Goal: Information Seeking & Learning: Learn about a topic

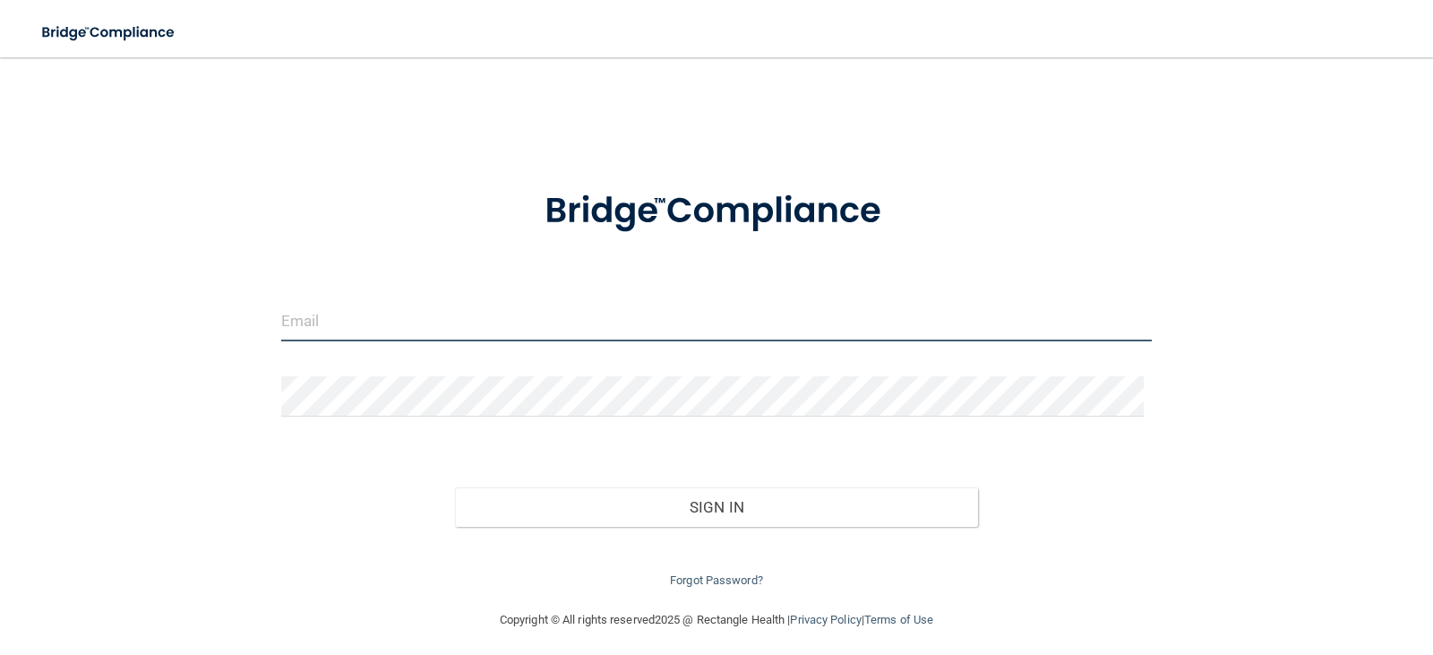
click at [468, 335] on input "email" at bounding box center [717, 321] width 872 height 40
click at [465, 323] on input "email" at bounding box center [717, 321] width 872 height 40
type input "[EMAIL_ADDRESS][DOMAIN_NAME]"
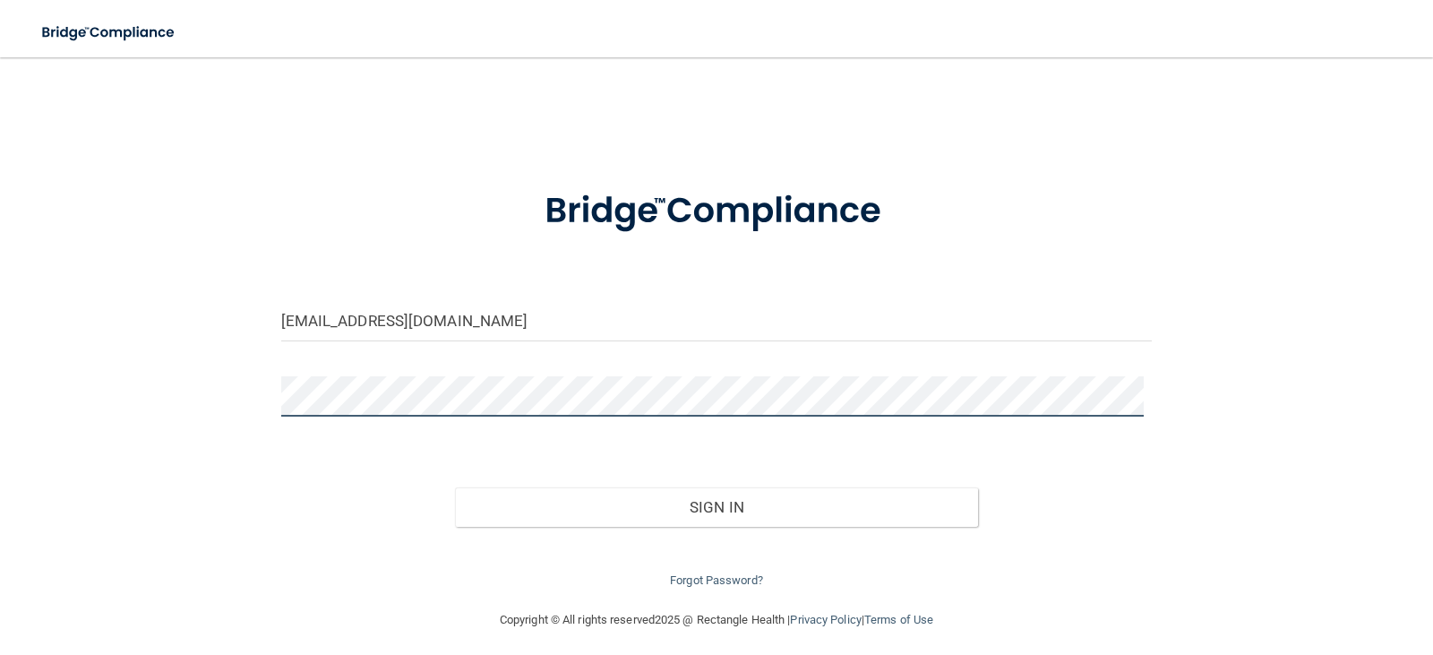
click at [455, 487] on button "Sign In" at bounding box center [716, 506] width 523 height 39
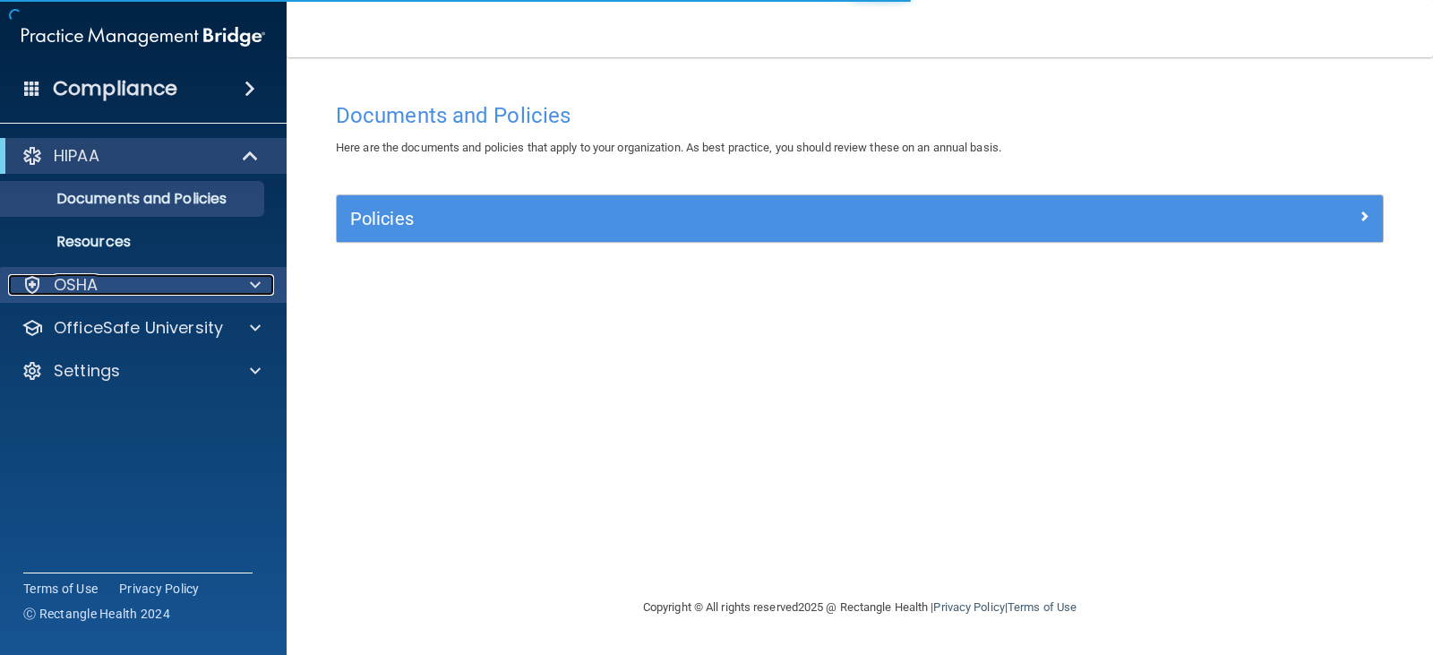
click at [168, 278] on div "OSHA" at bounding box center [119, 285] width 222 height 22
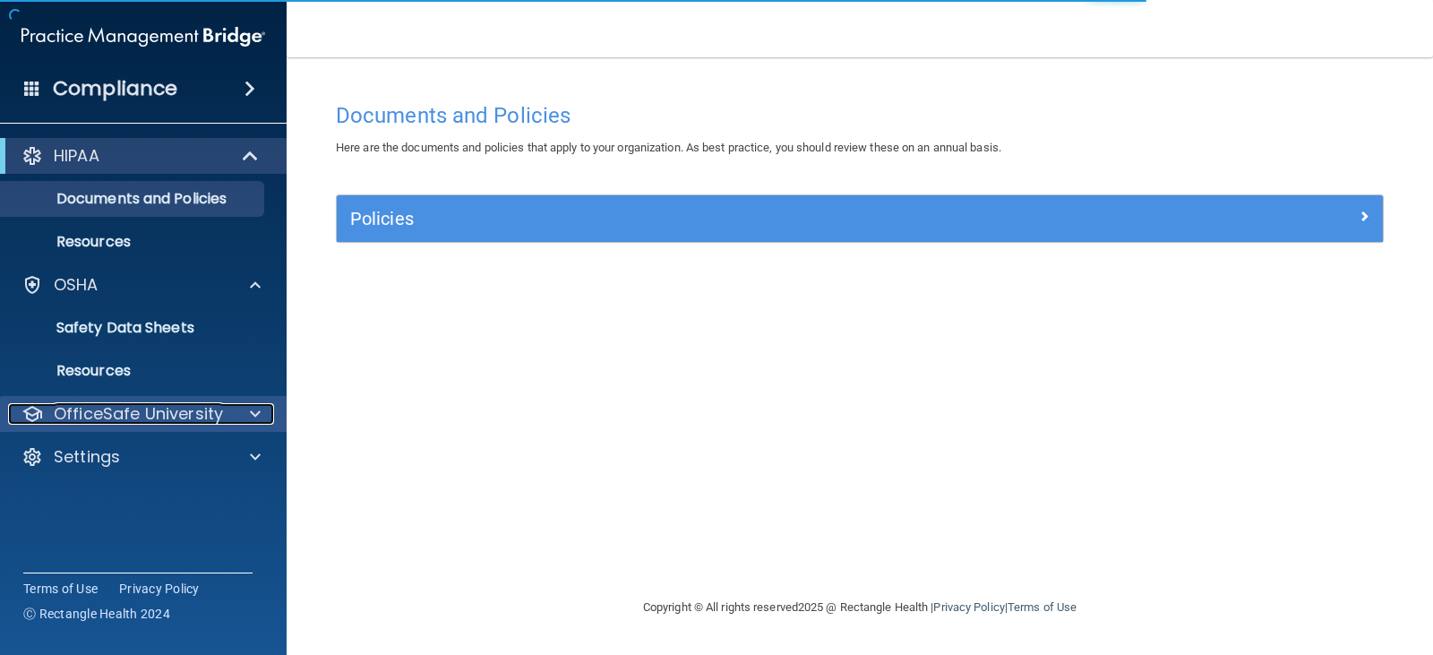
click at [177, 404] on p "OfficeSafe University" at bounding box center [138, 414] width 169 height 22
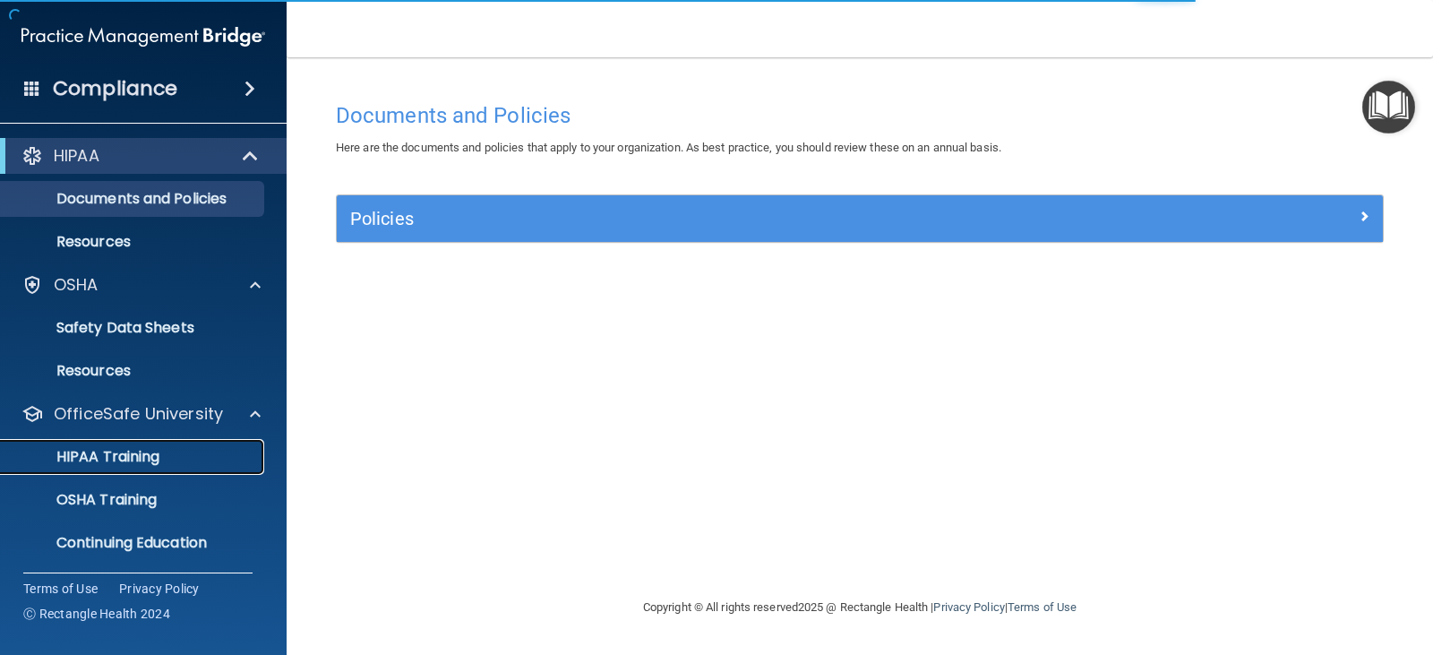
click at [157, 452] on p "HIPAA Training" at bounding box center [86, 457] width 148 height 18
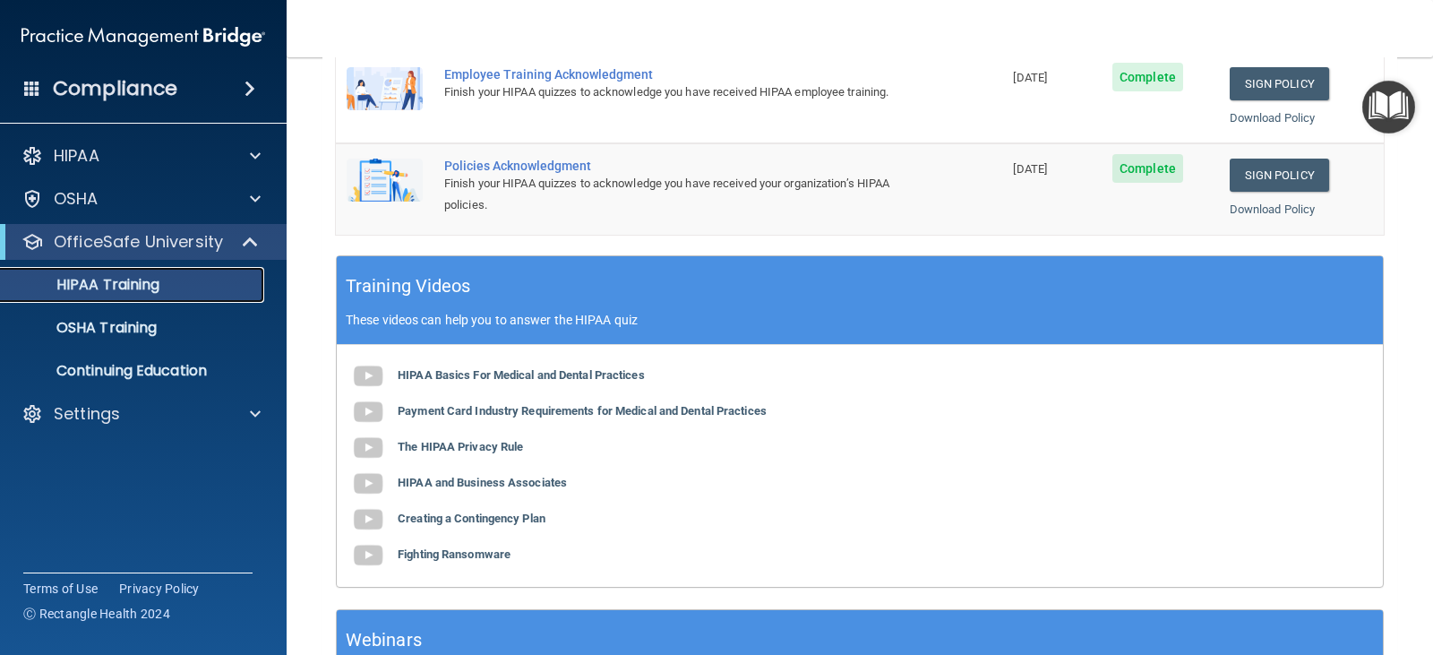
scroll to position [179, 0]
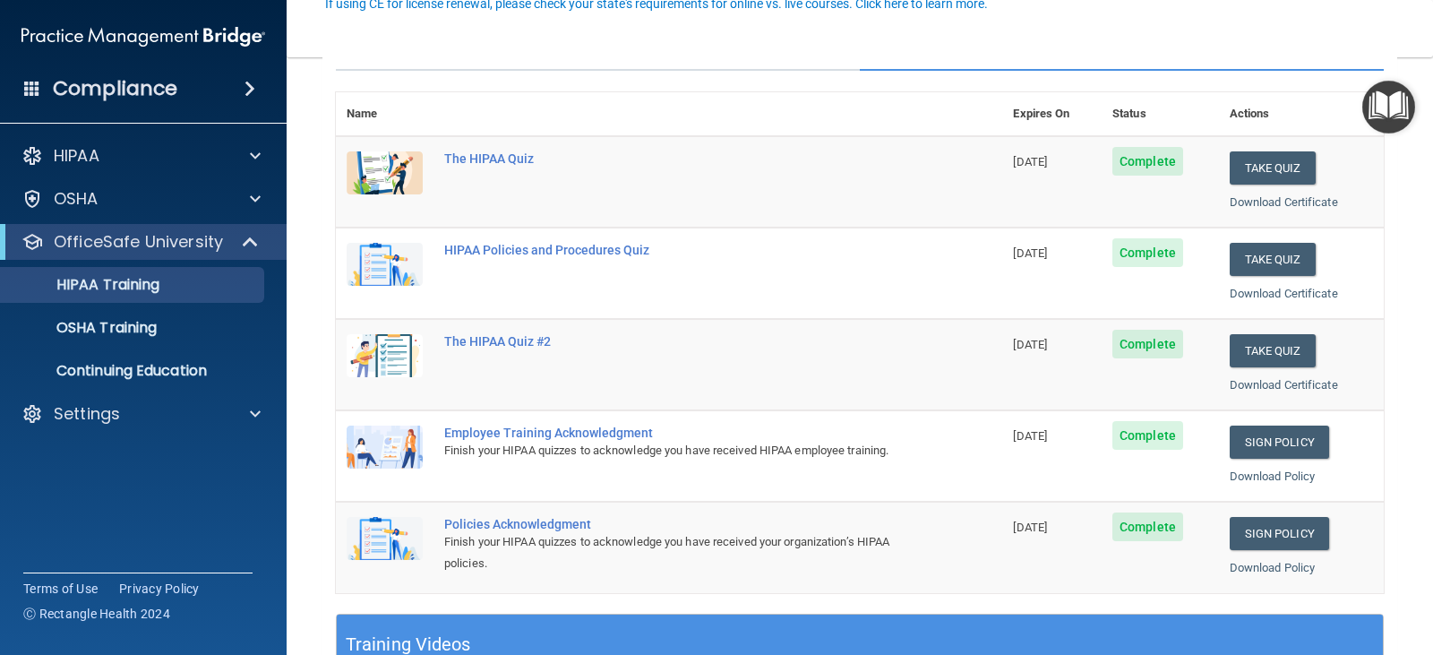
click at [157, 349] on ul "HIPAA Training OSHA Training Continuing Education" at bounding box center [144, 324] width 324 height 129
click at [159, 367] on p "Continuing Education" at bounding box center [134, 371] width 245 height 18
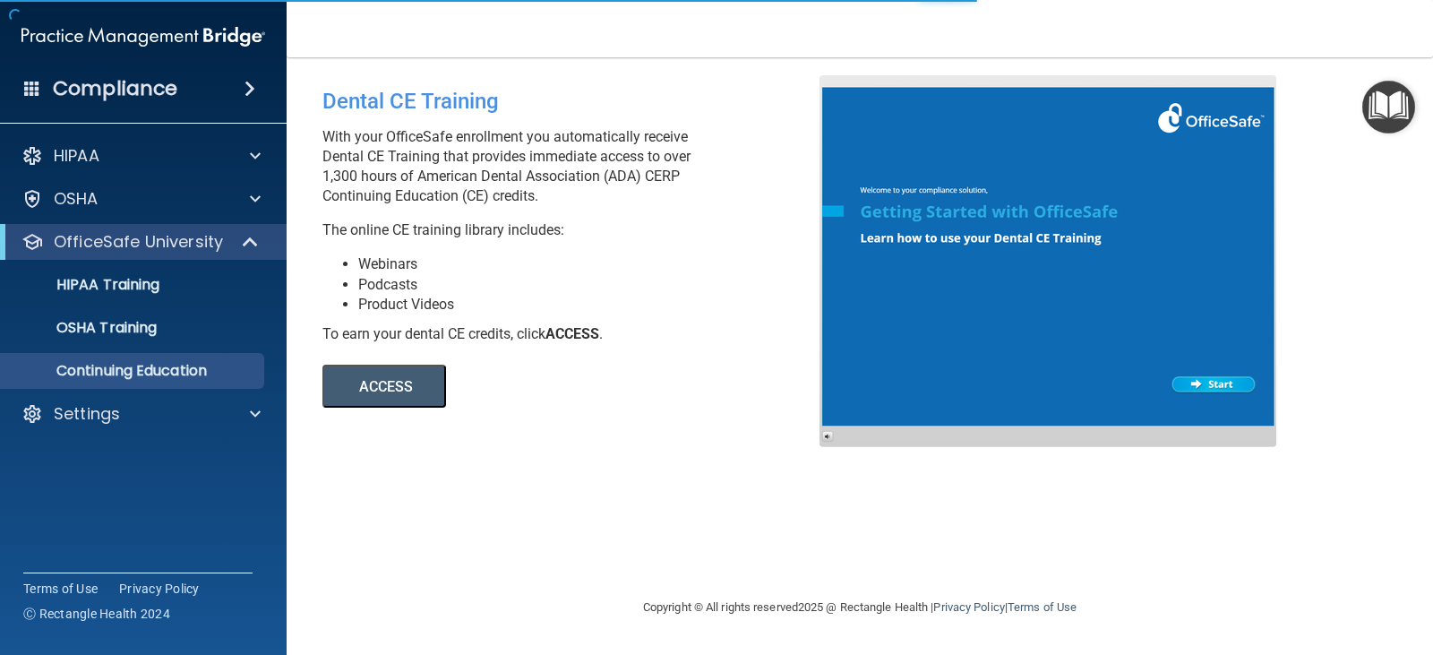
click at [412, 389] on button "ACCESS" at bounding box center [385, 386] width 124 height 43
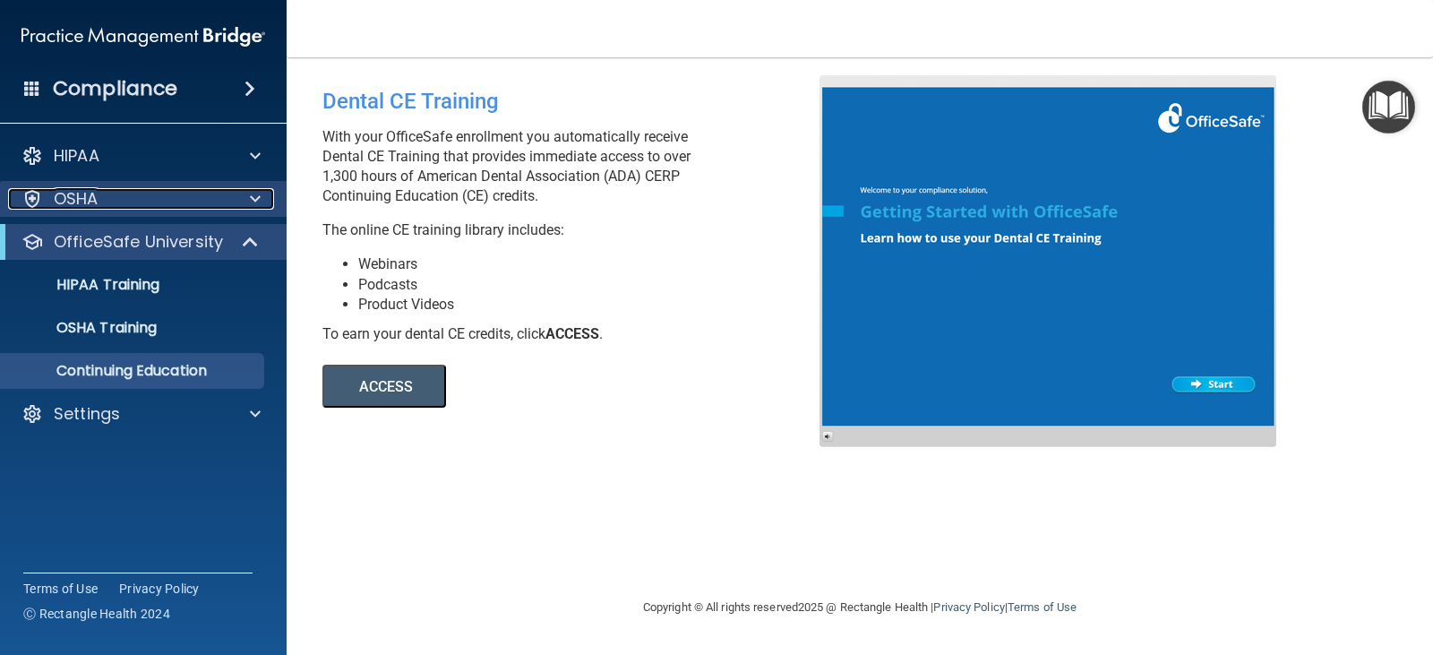
click at [150, 197] on div "OSHA" at bounding box center [119, 199] width 222 height 22
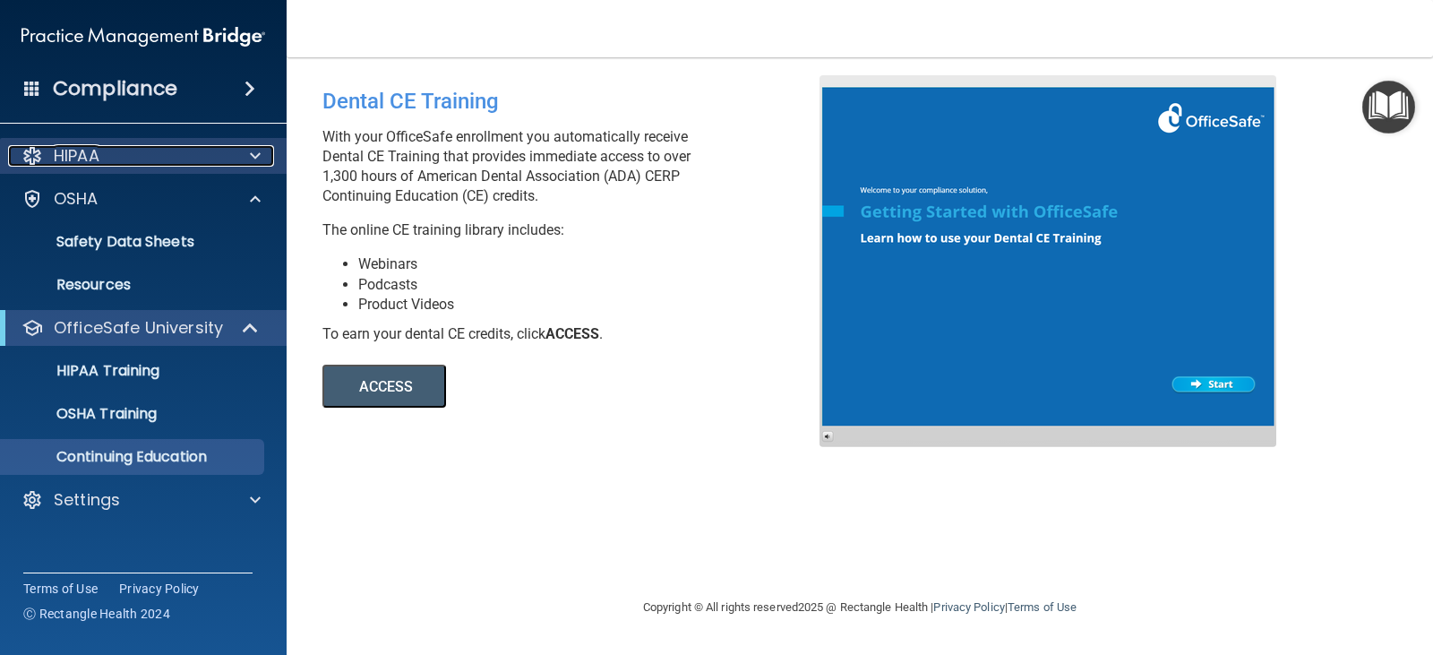
click at [143, 163] on div "HIPAA" at bounding box center [119, 156] width 222 height 22
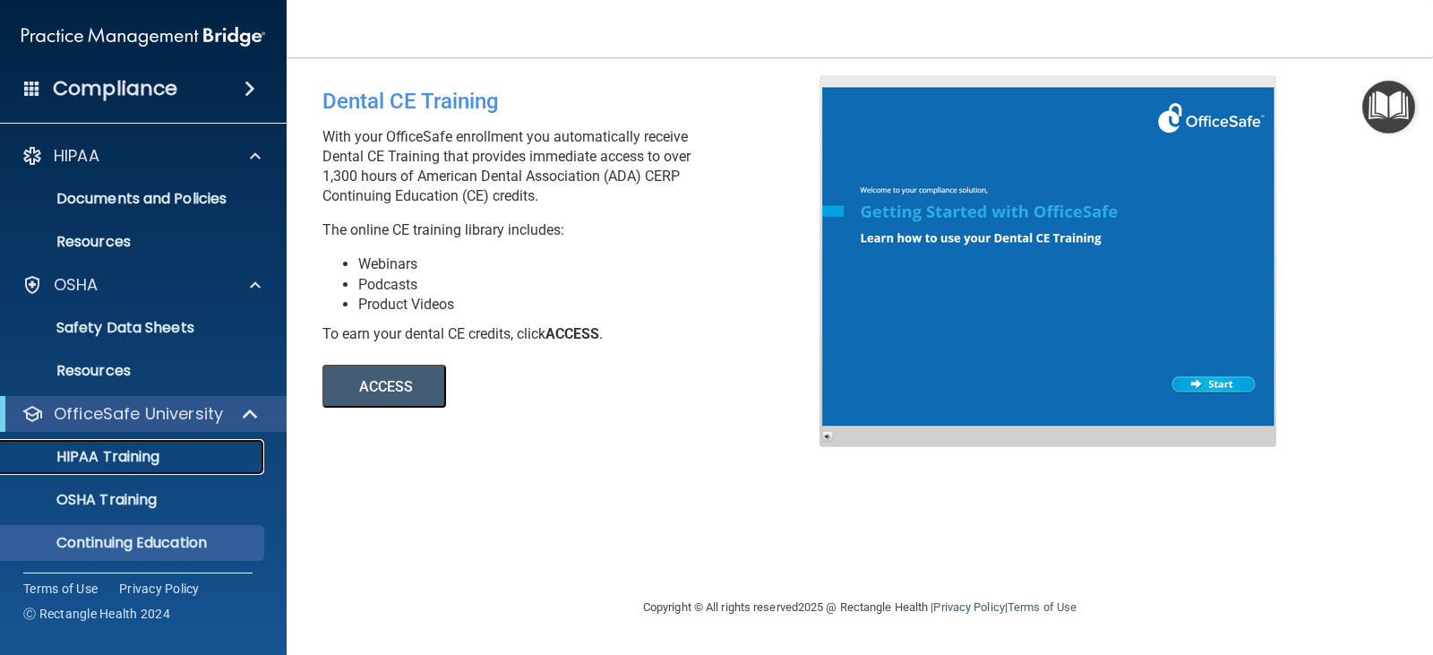
click at [196, 464] on div "HIPAA Training" at bounding box center [134, 457] width 245 height 18
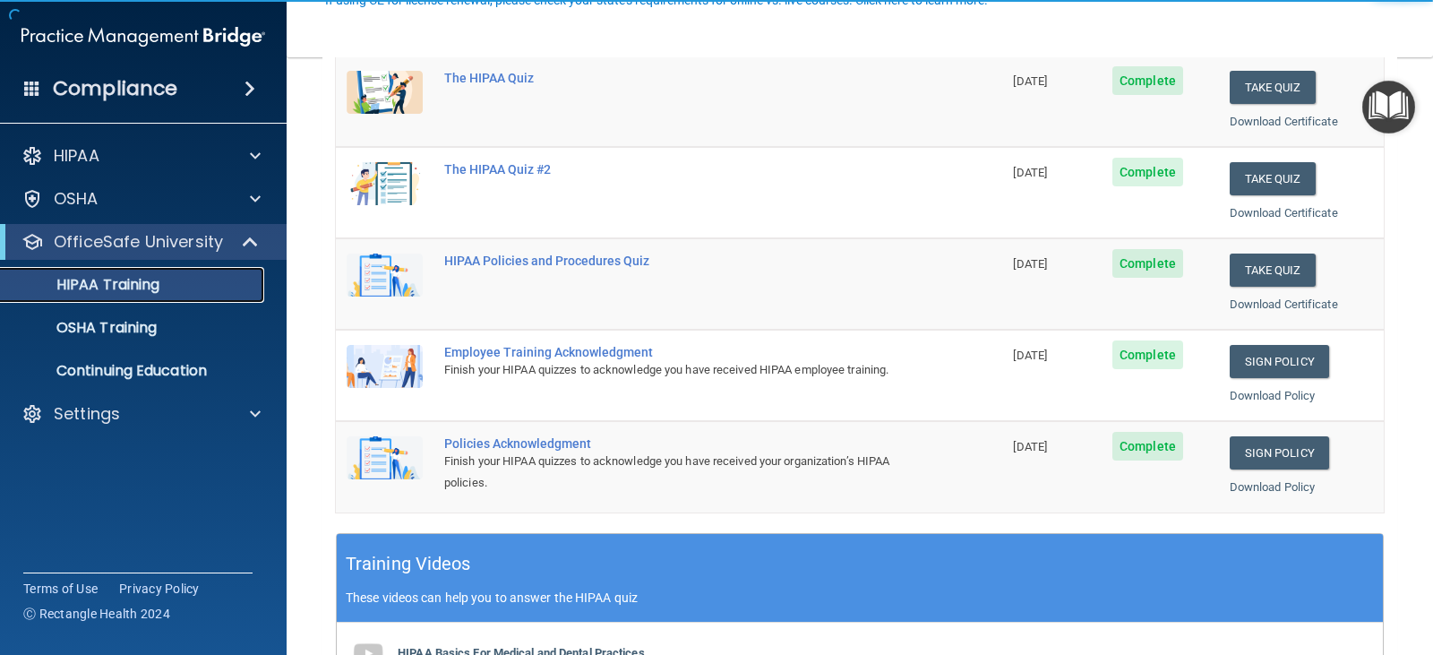
scroll to position [269, 0]
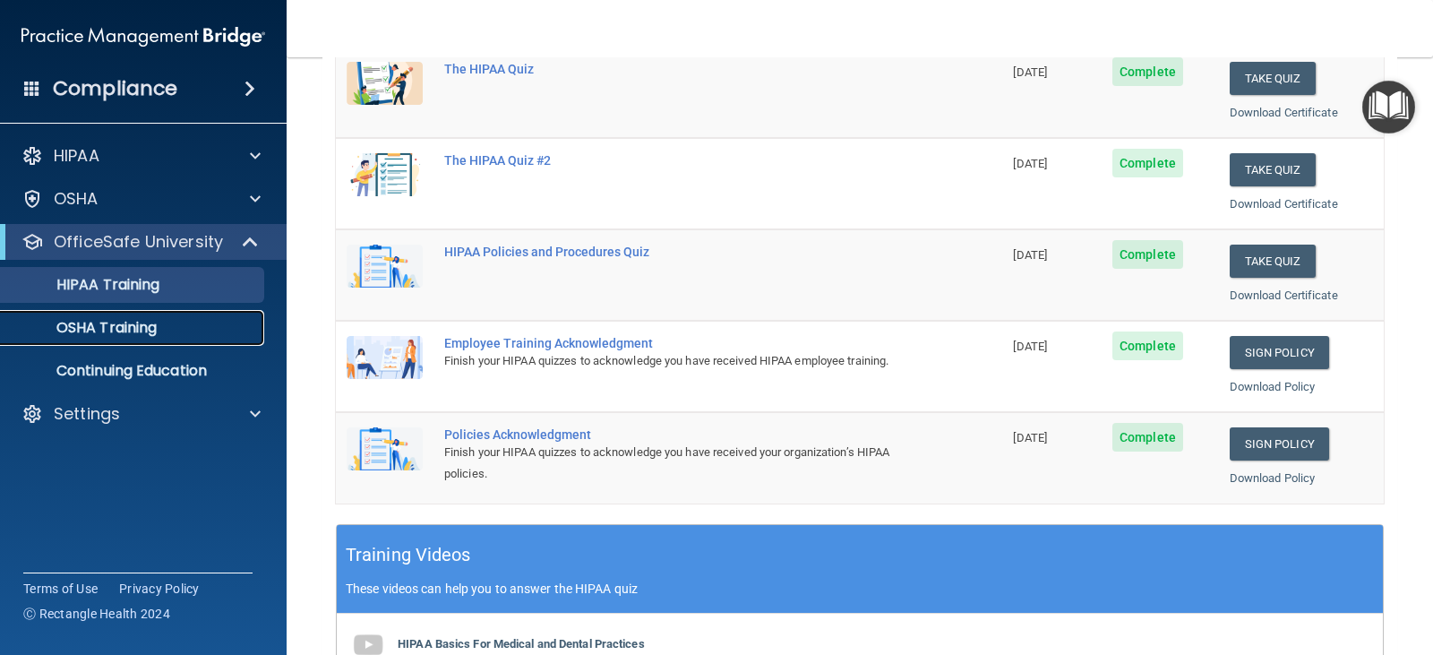
click at [195, 325] on div "OSHA Training" at bounding box center [134, 328] width 245 height 18
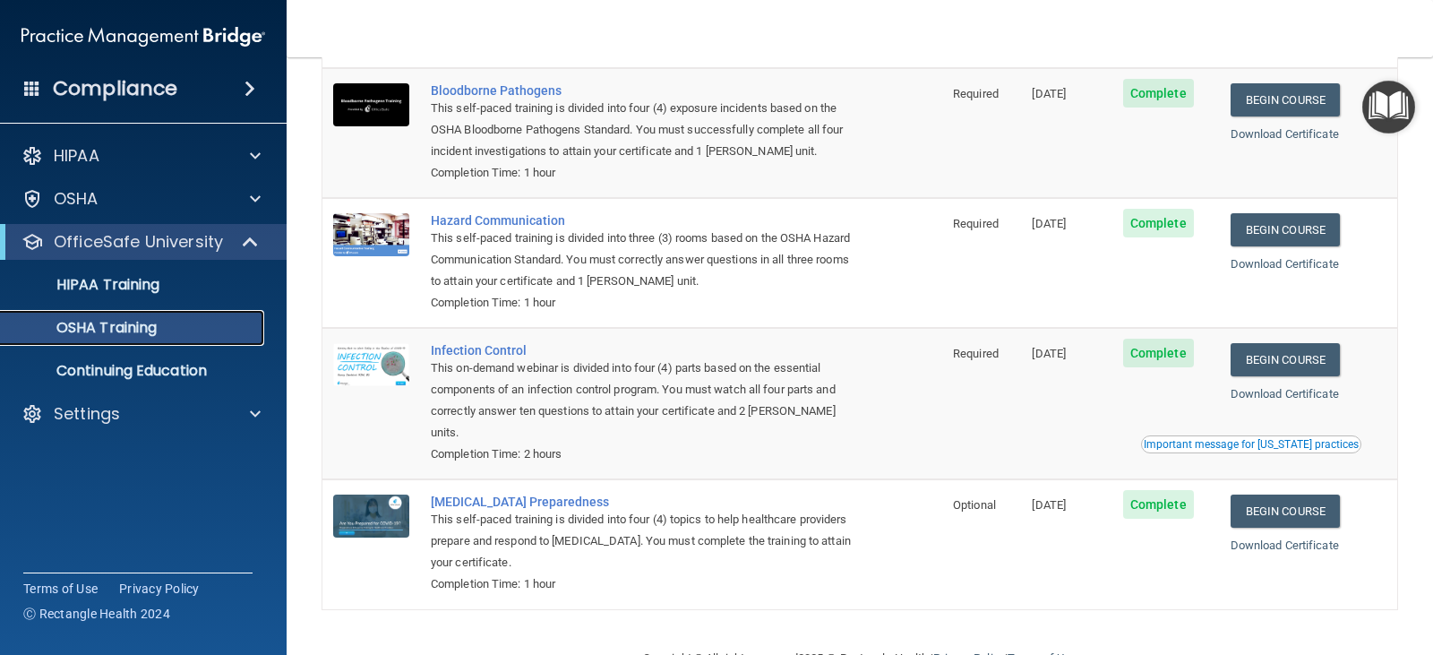
scroll to position [162, 0]
